Goal: Find specific page/section: Find specific page/section

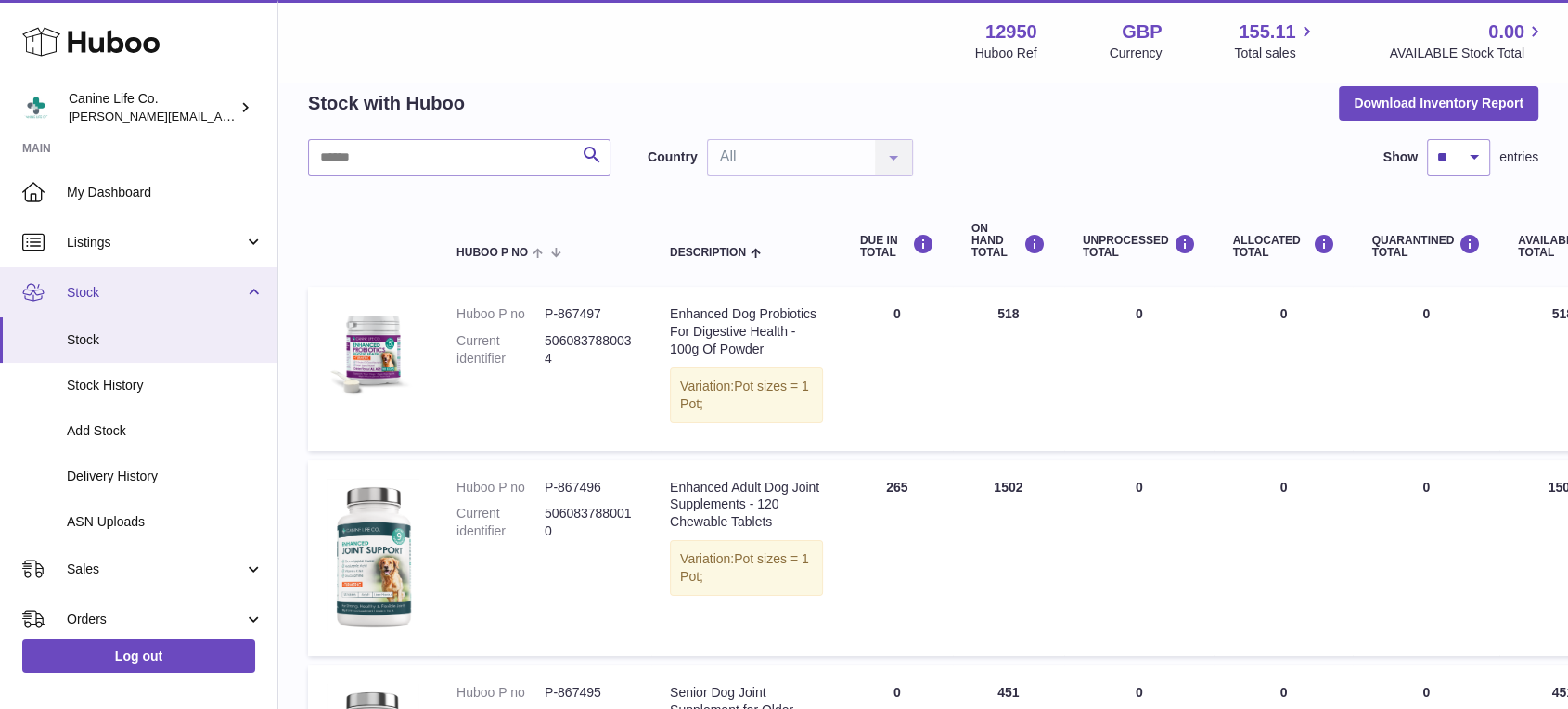
click at [143, 298] on span "Stock" at bounding box center [155, 293] width 177 height 18
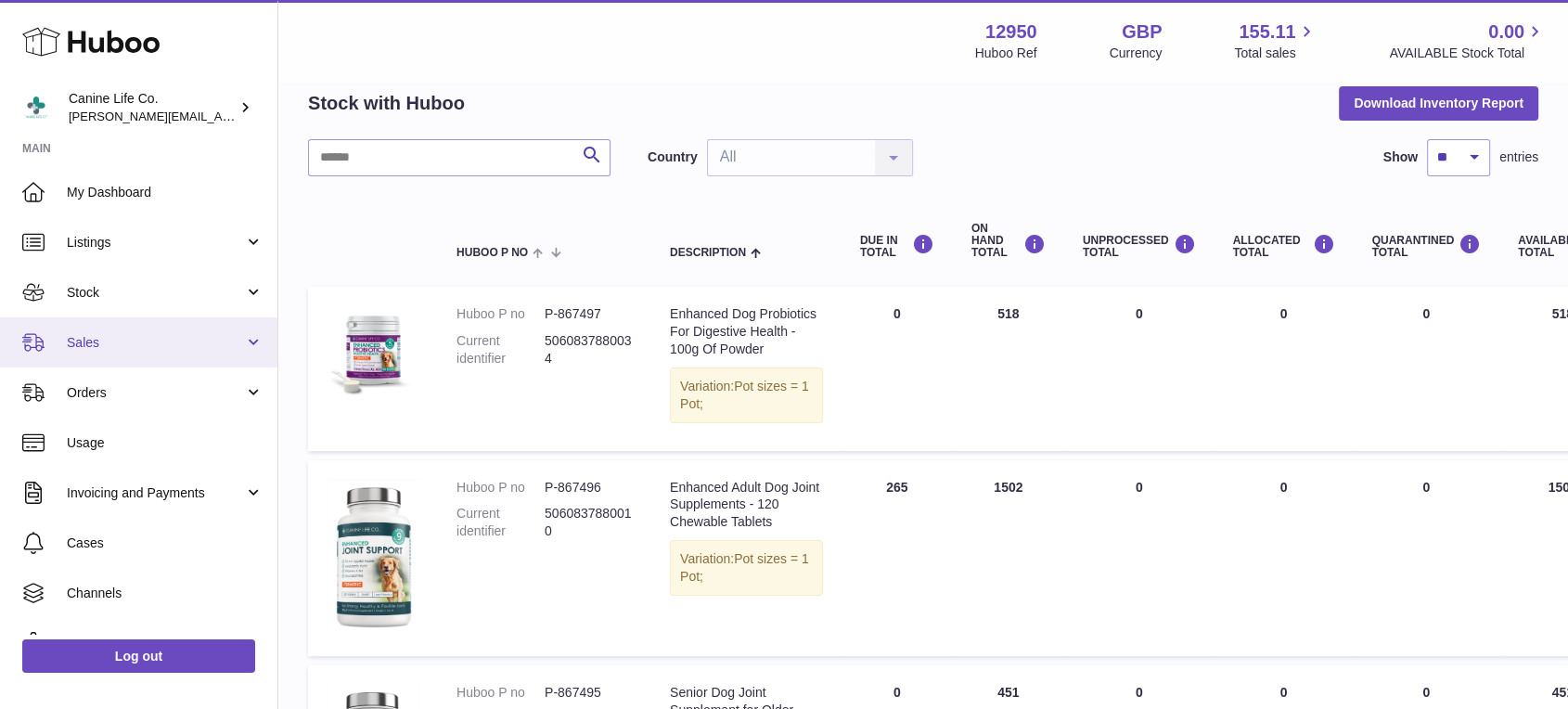
click at [152, 349] on span "Sales" at bounding box center [155, 343] width 177 height 18
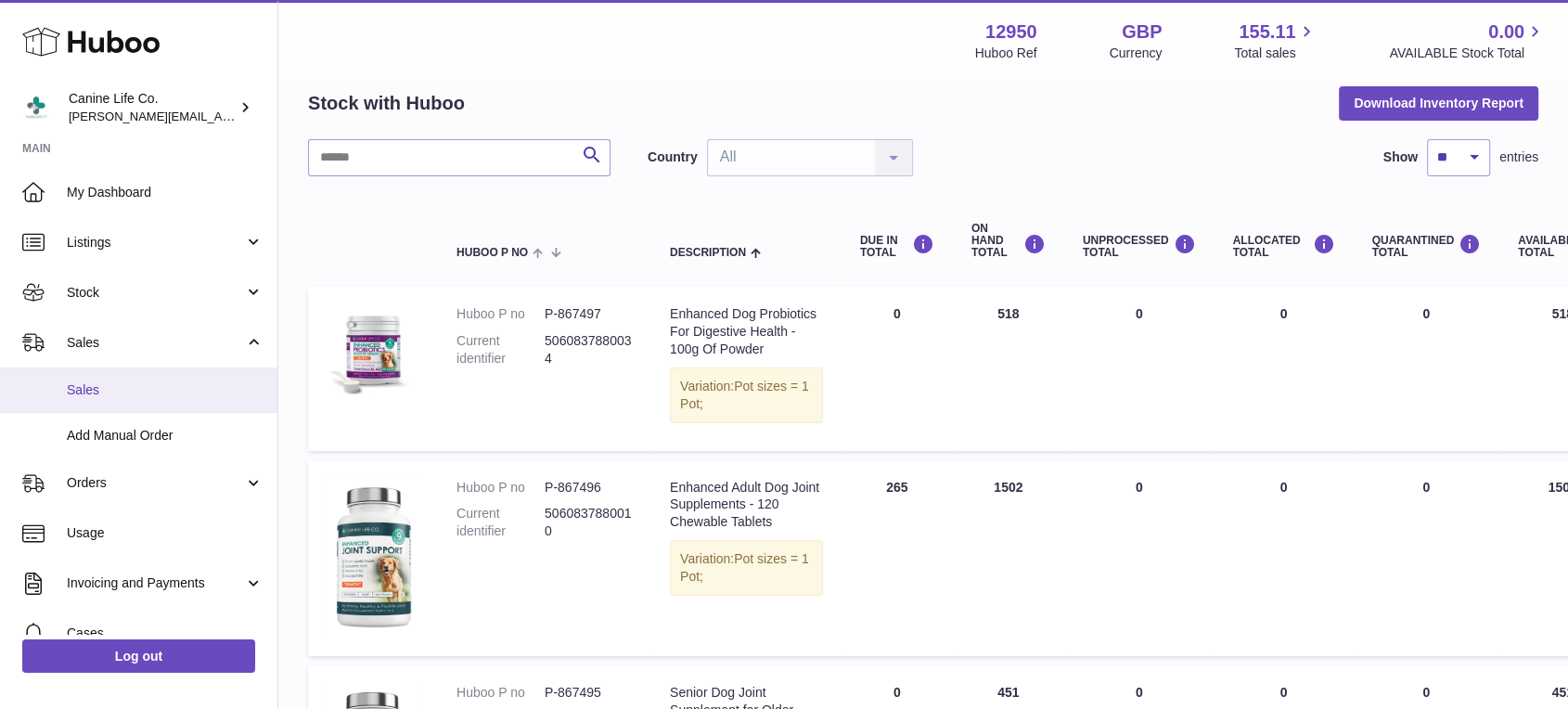
click at [148, 404] on link "Sales" at bounding box center [139, 389] width 277 height 46
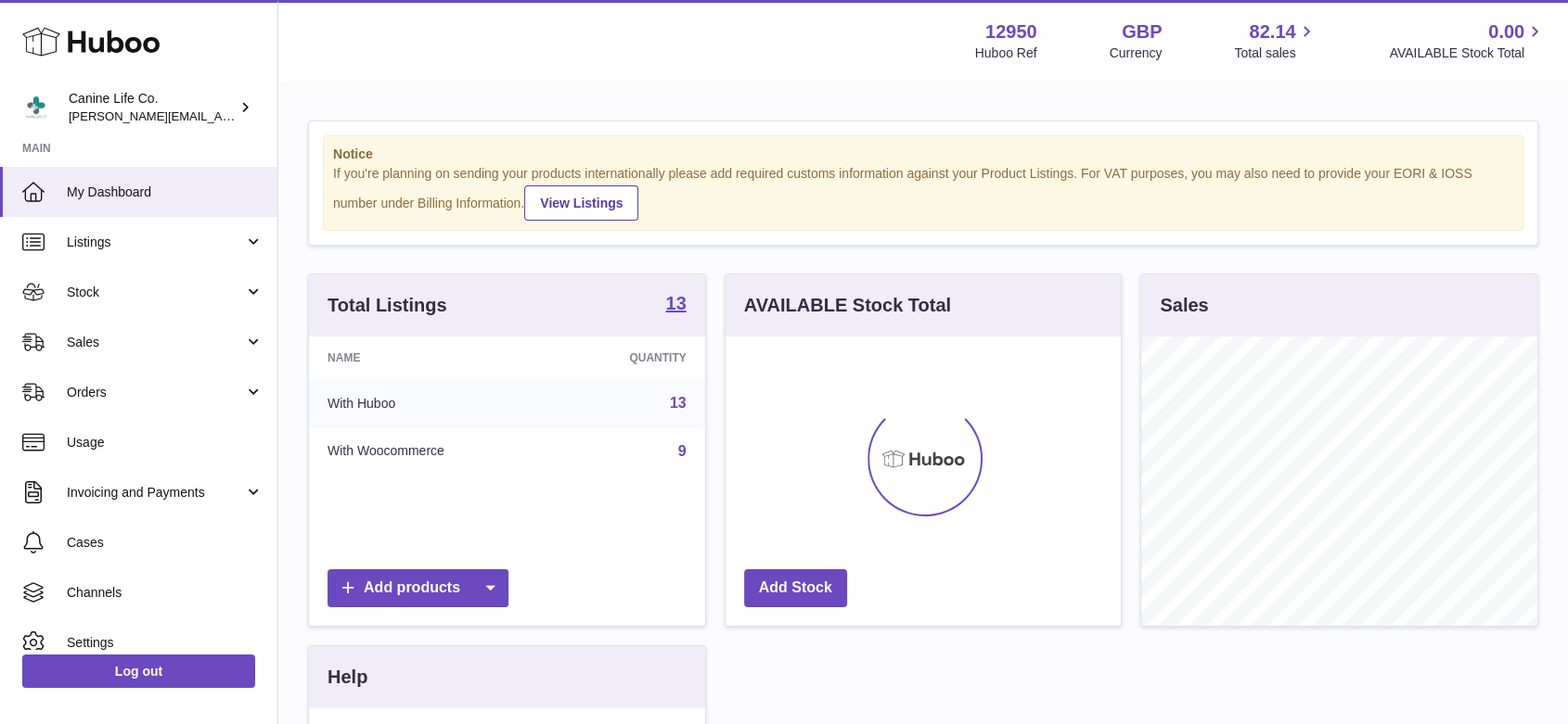
scroll to position [289, 395]
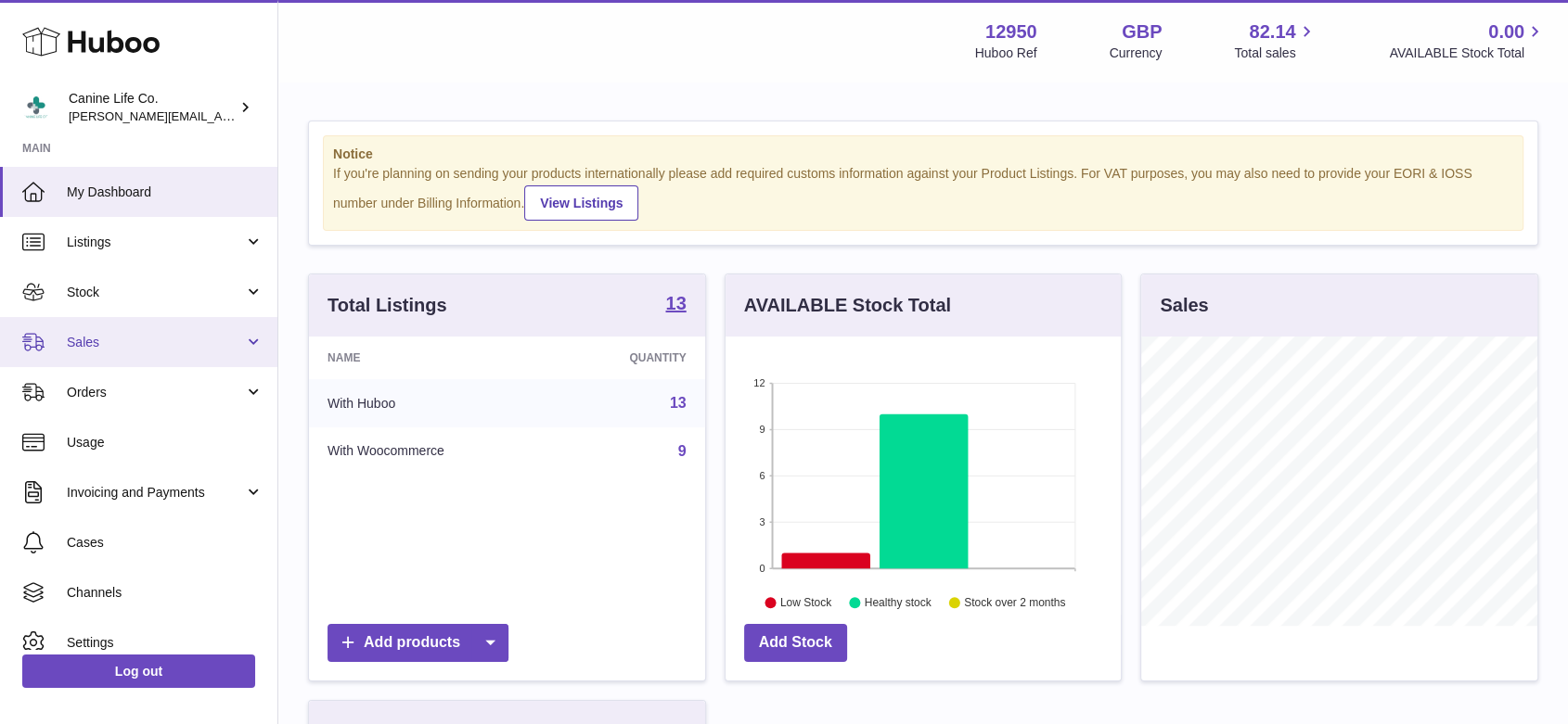
click at [174, 340] on span "Sales" at bounding box center [155, 342] width 177 height 18
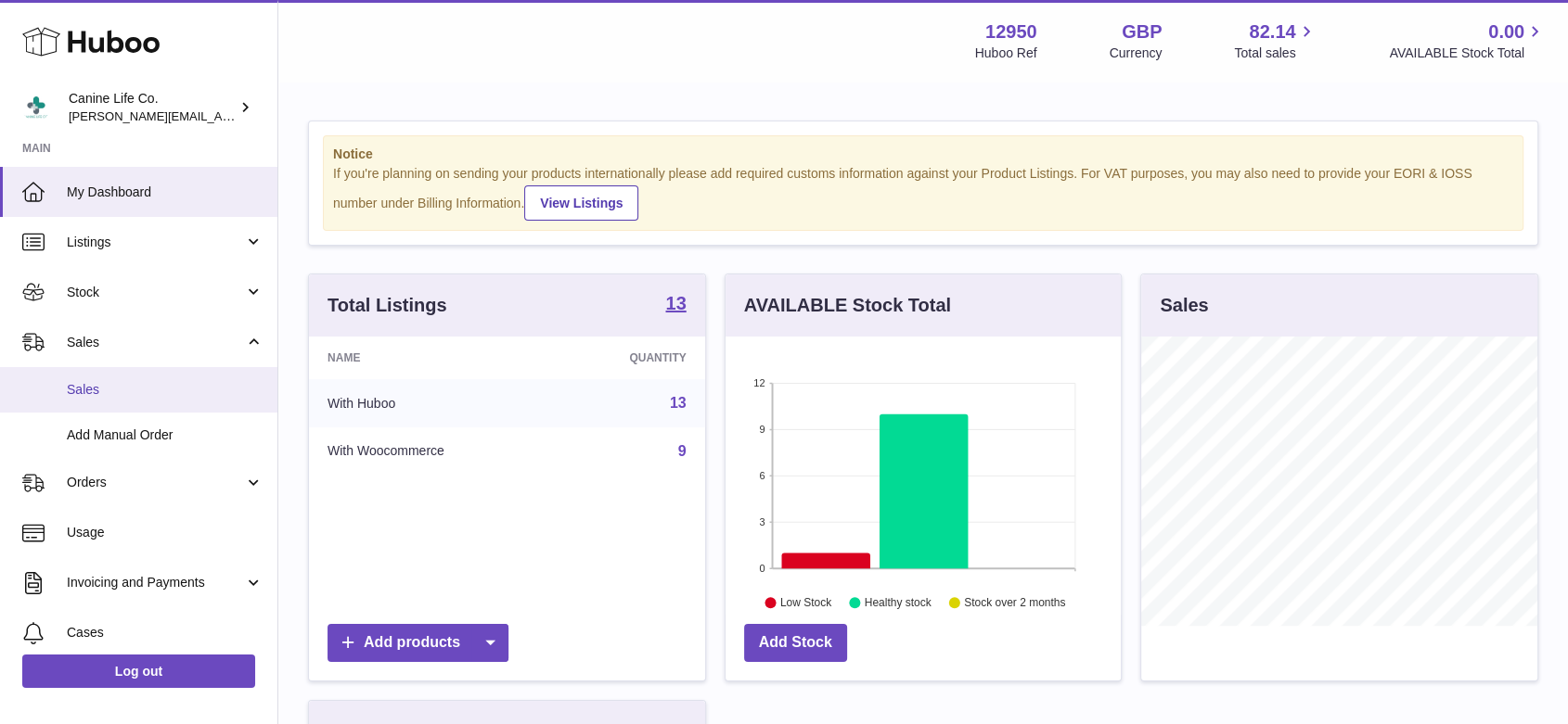
click at [166, 382] on span "Sales" at bounding box center [165, 389] width 196 height 18
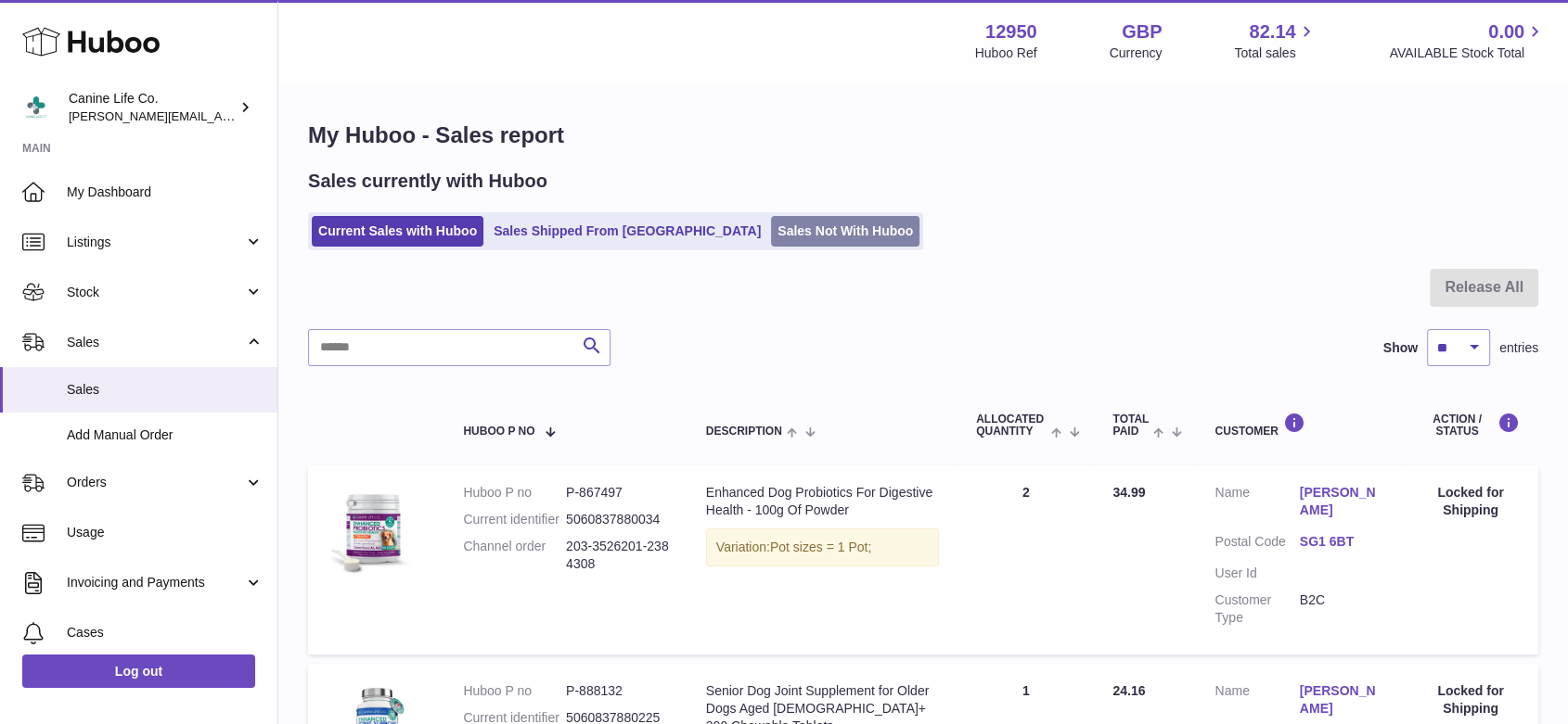
click at [772, 232] on link "Sales Not With Huboo" at bounding box center [845, 231] width 148 height 31
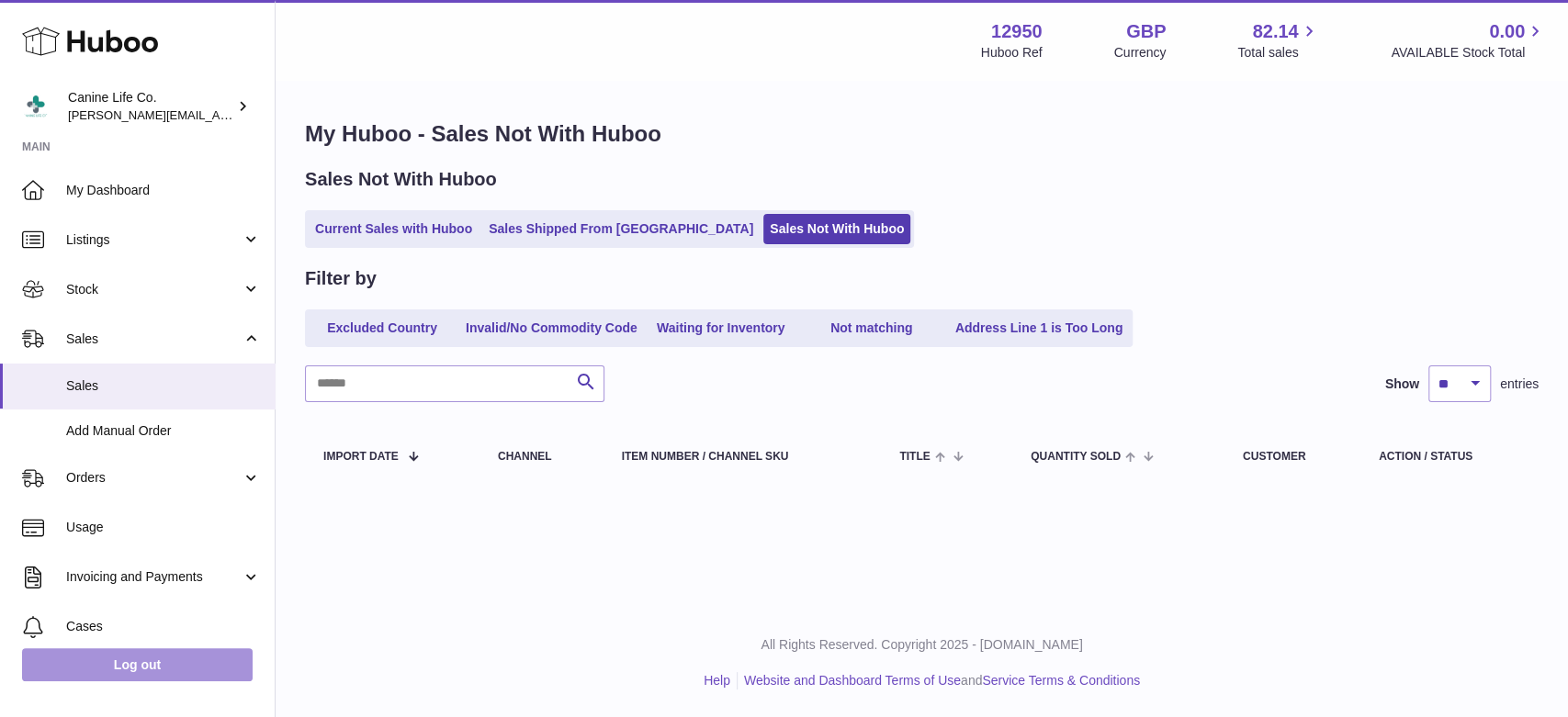
click at [171, 659] on link "Log out" at bounding box center [137, 664] width 230 height 33
